Goal: Information Seeking & Learning: Compare options

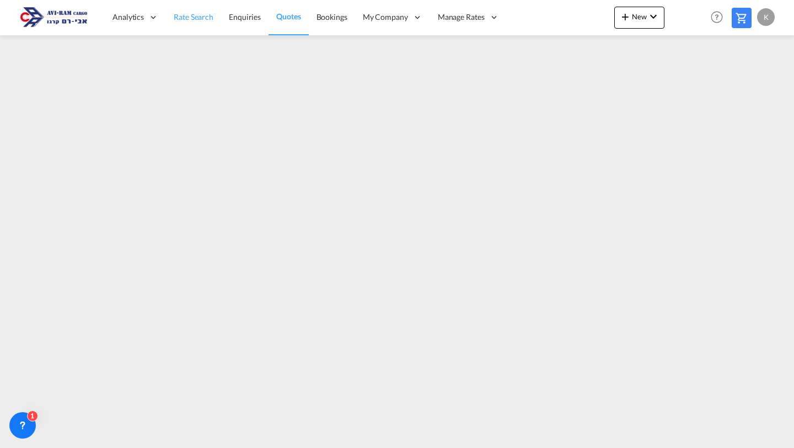
click at [200, 17] on span "Rate Search" at bounding box center [194, 16] width 40 height 9
click at [202, 21] on span "Rate Search" at bounding box center [194, 16] width 40 height 11
click at [291, 12] on span "Quotes" at bounding box center [289, 17] width 24 height 11
click at [184, 18] on span "Rate Search" at bounding box center [194, 16] width 40 height 9
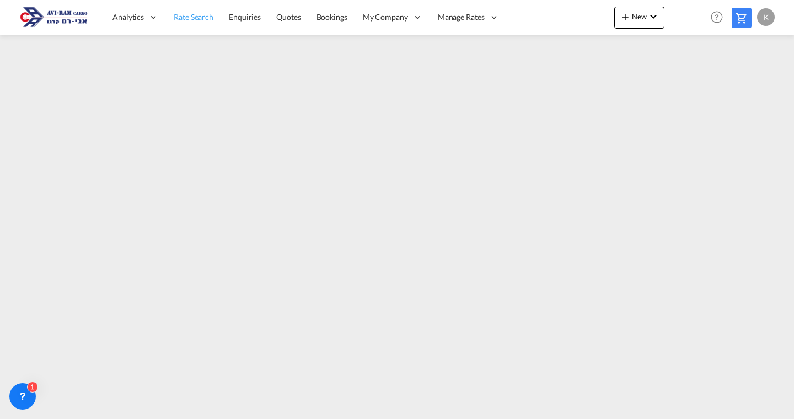
click at [201, 27] on link "Rate Search" at bounding box center [193, 17] width 55 height 36
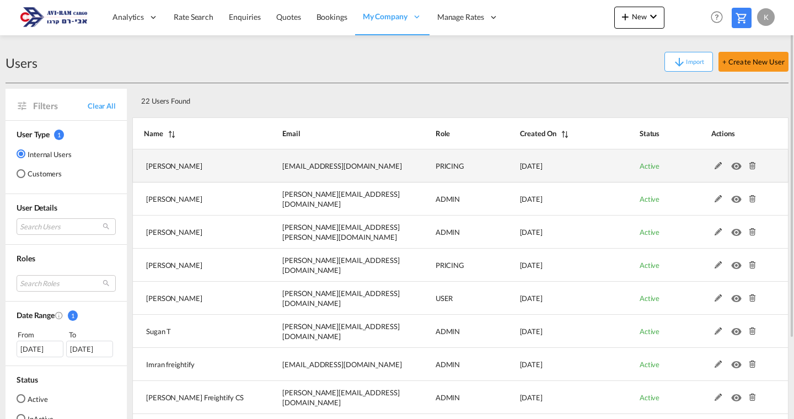
click at [718, 166] on md-icon at bounding box center [719, 166] width 14 height 8
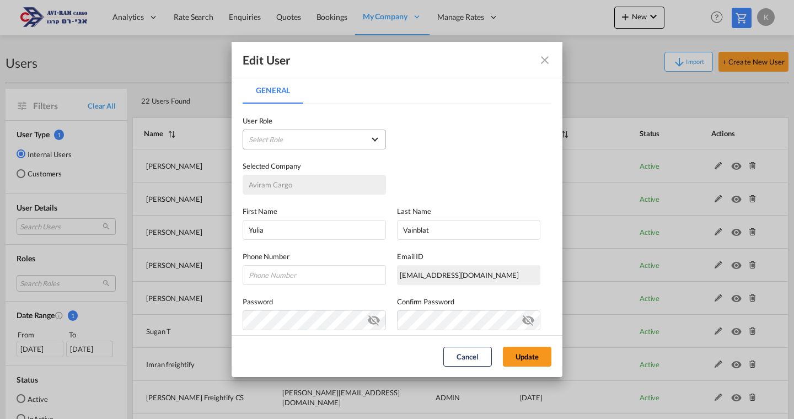
click at [339, 139] on span "Select Role" at bounding box center [307, 139] width 116 height 11
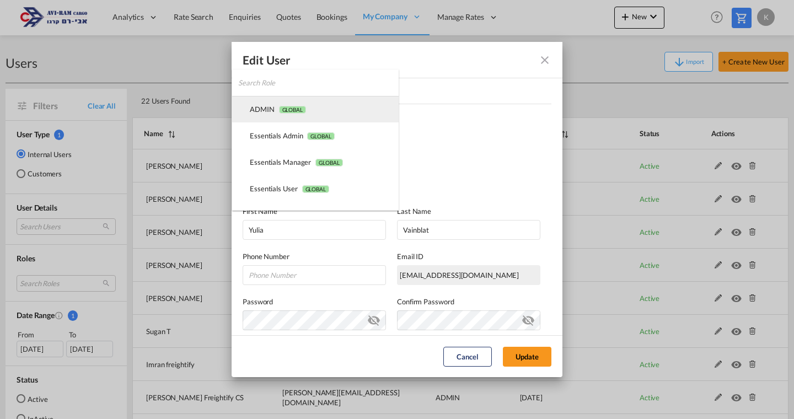
click at [291, 100] on md-option "ADMIN GLOBAL" at bounding box center [315, 109] width 167 height 26
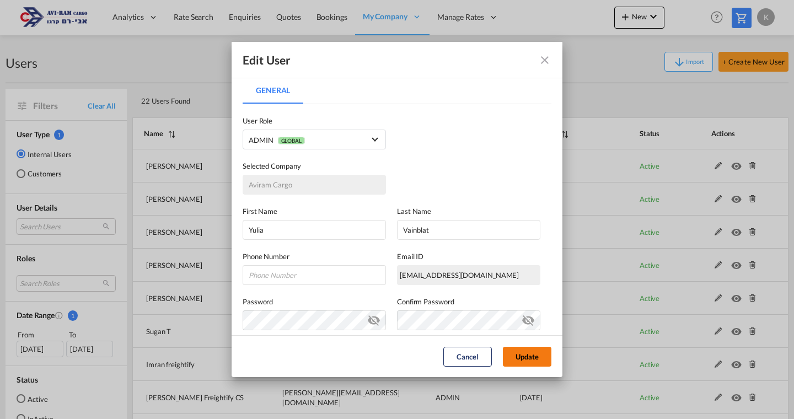
click at [520, 354] on button "Update" at bounding box center [527, 357] width 49 height 20
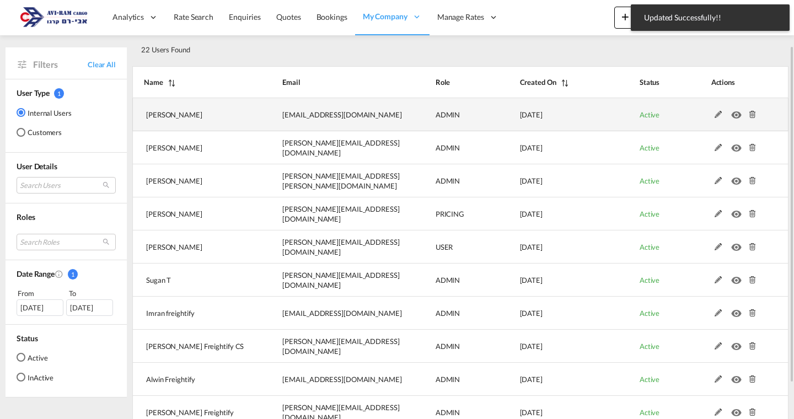
scroll to position [54, 0]
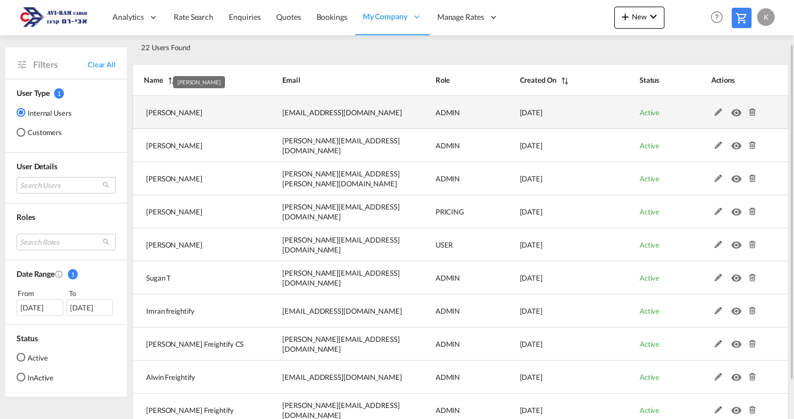
drag, startPoint x: 184, startPoint y: 114, endPoint x: 146, endPoint y: 114, distance: 38.1
click at [146, 114] on td "Yulia Vainblat" at bounding box center [193, 112] width 122 height 33
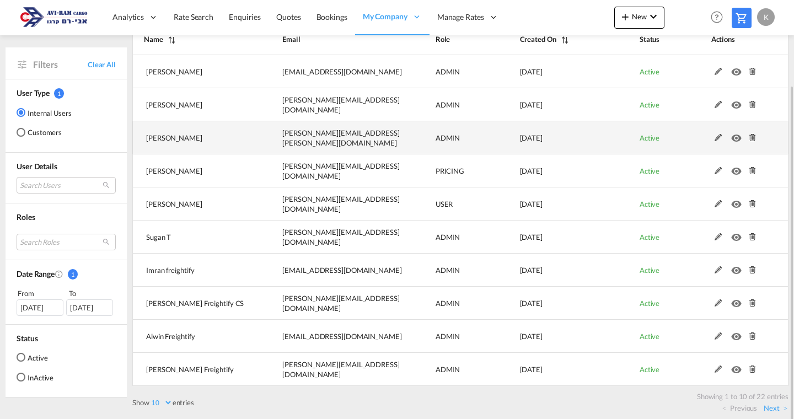
scroll to position [99, 0]
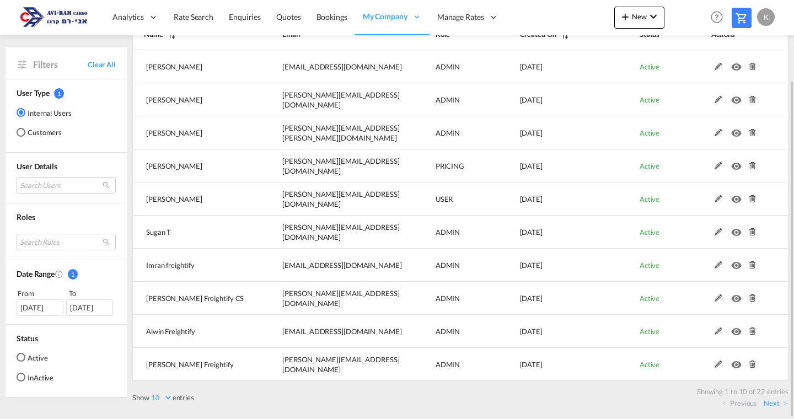
click at [164, 395] on select "10 25 50 100" at bounding box center [161, 397] width 23 height 9
select select "50"
click at [151, 393] on select "10 25 50 100" at bounding box center [161, 397] width 23 height 9
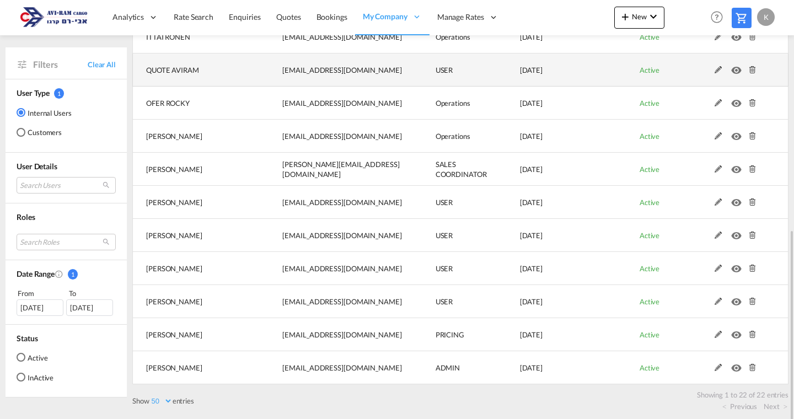
scroll to position [497, 0]
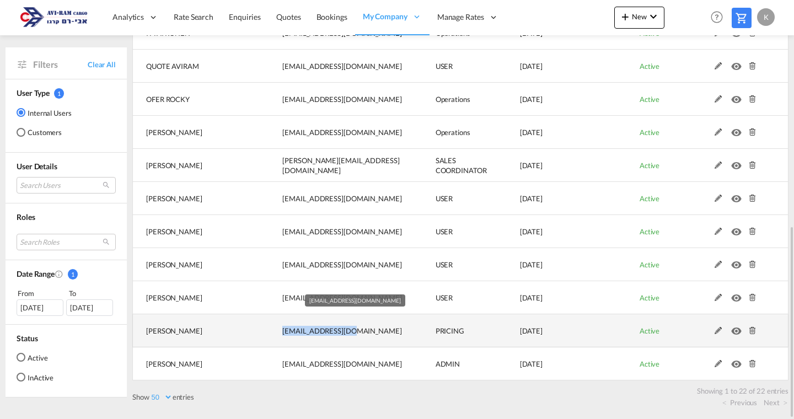
drag, startPoint x: 283, startPoint y: 328, endPoint x: 343, endPoint y: 332, distance: 60.2
click at [343, 332] on td "saarz@aviram.co.il" at bounding box center [331, 330] width 153 height 33
click at [716, 332] on md-icon at bounding box center [719, 331] width 14 height 8
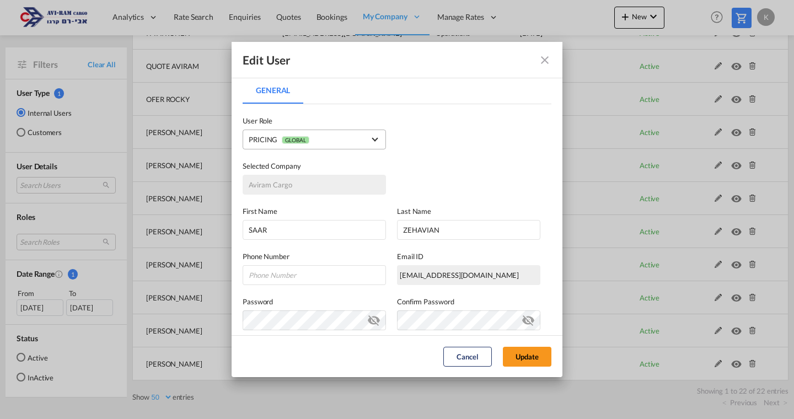
click at [326, 142] on span "PRICING GLOBAL" at bounding box center [307, 140] width 116 height 12
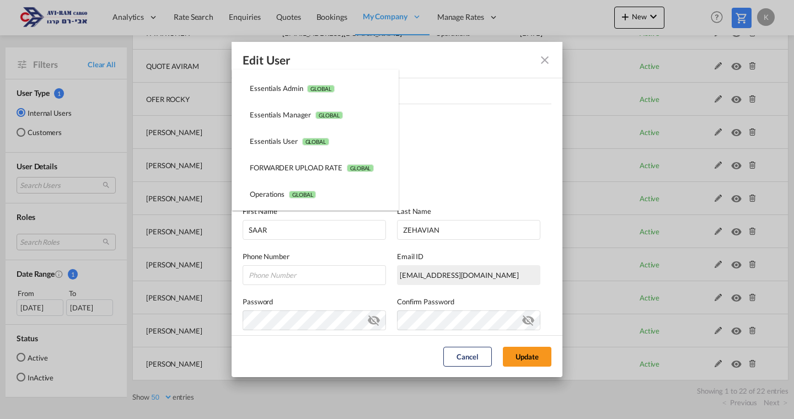
scroll to position [0, 0]
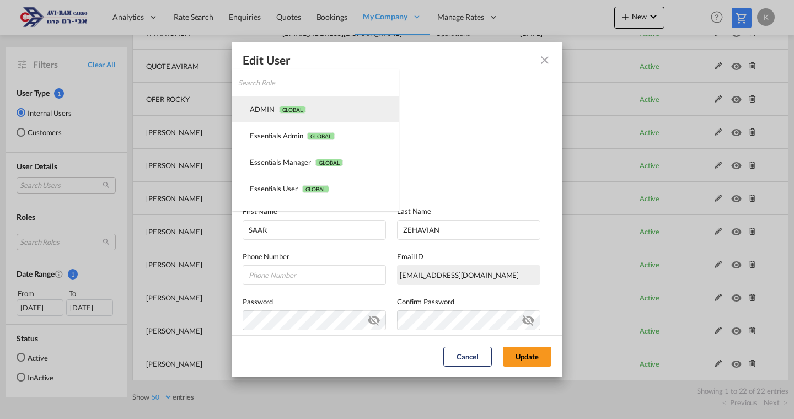
click at [292, 119] on md-option "ADMIN GLOBAL" at bounding box center [315, 109] width 167 height 26
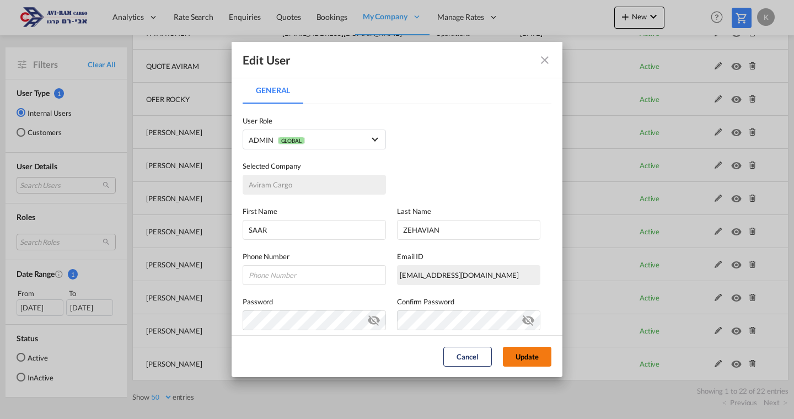
click at [528, 364] on button "Update" at bounding box center [527, 357] width 49 height 20
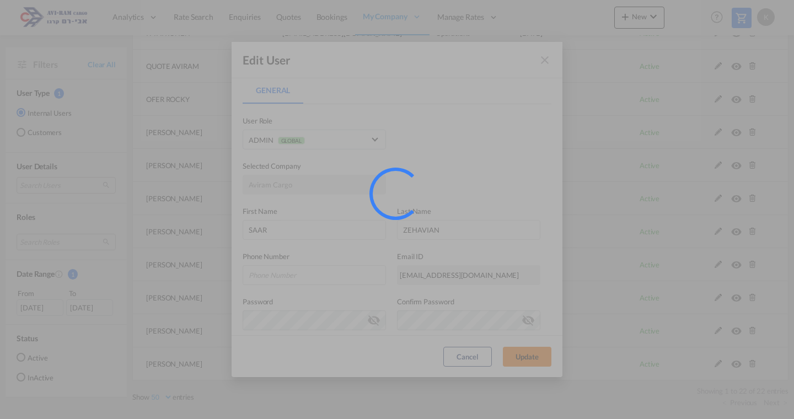
select select "50"
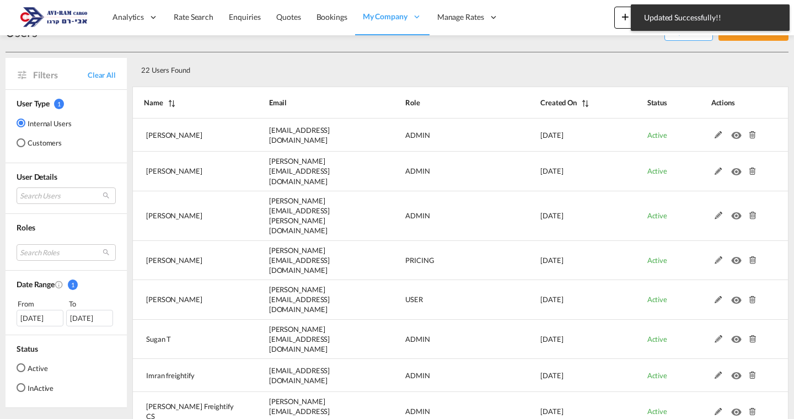
scroll to position [497, 0]
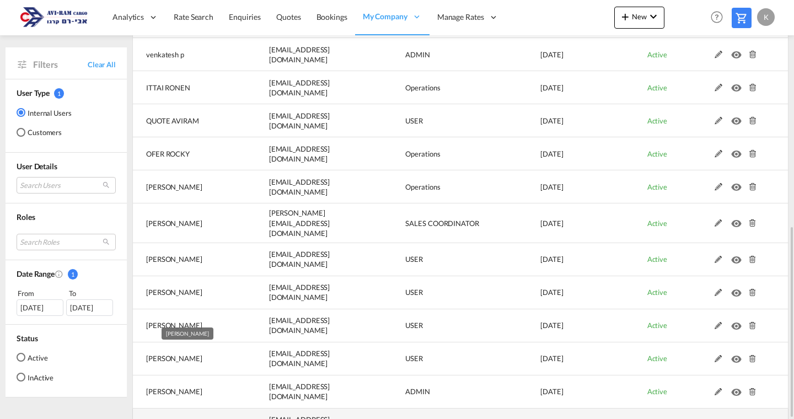
drag, startPoint x: 148, startPoint y: 364, endPoint x: 238, endPoint y: 367, distance: 90.0
click at [238, 409] on td "NADAV SHAHAR" at bounding box center [186, 425] width 109 height 33
drag, startPoint x: 401, startPoint y: 361, endPoint x: 435, endPoint y: 365, distance: 34.4
click at [435, 409] on td "ADMIN" at bounding box center [445, 425] width 135 height 33
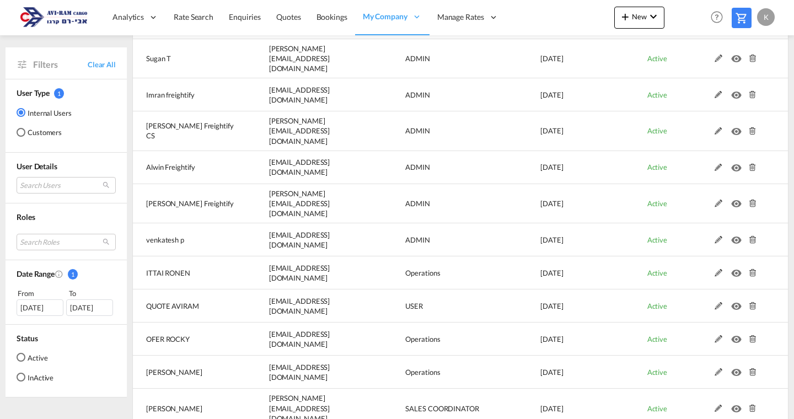
scroll to position [0, 0]
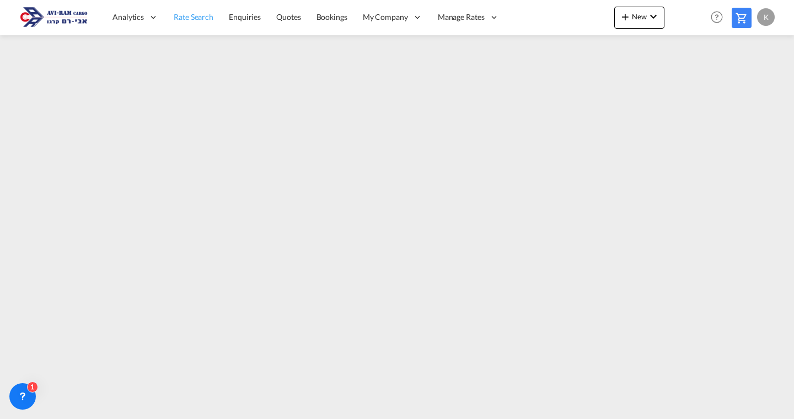
click at [195, 22] on span "Rate Search" at bounding box center [194, 17] width 40 height 11
